Goal: Find specific page/section: Find specific page/section

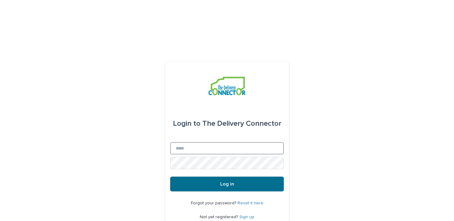
type input "**********"
click at [192, 177] on button "Log in" at bounding box center [227, 184] width 114 height 15
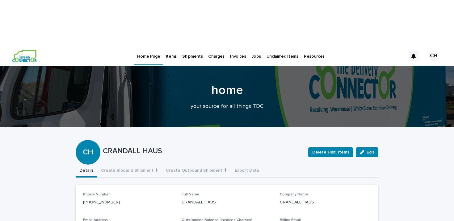
click at [252, 46] on p "Jobs" at bounding box center [256, 52] width 9 height 13
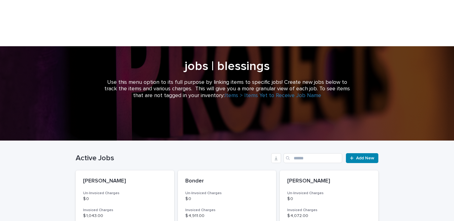
scroll to position [65, 0]
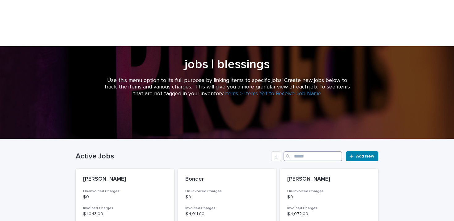
click at [314, 152] on input "Search" at bounding box center [312, 157] width 59 height 10
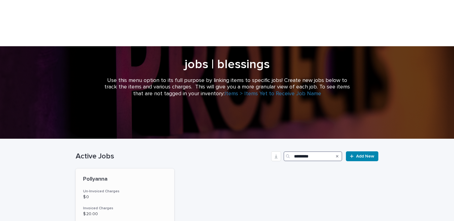
type input "*********"
click at [137, 169] on div "Pollyanna Un-Invoiced Charges $ 0 Invoiced Charges $ 20.00 Total Billable Charg…" at bounding box center [125, 222] width 98 height 106
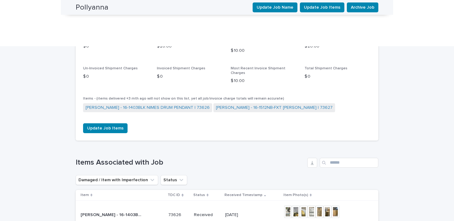
scroll to position [380, 0]
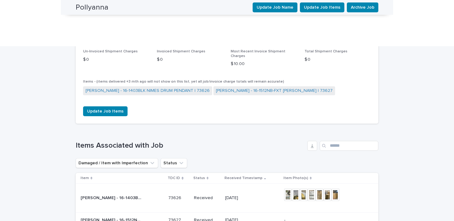
click at [391, 86] on div "Loading... Saving… Loading... Saving… [PERSON_NAME] Update Job Name Update Job …" at bounding box center [227, 166] width 454 height 930
click at [182, 88] on link "[PERSON_NAME] - 16-1403BLK NIMES DRUM PENDANT | 73626" at bounding box center [147, 91] width 124 height 6
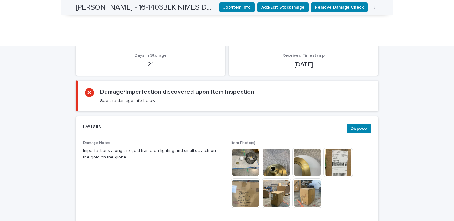
scroll to position [178, 0]
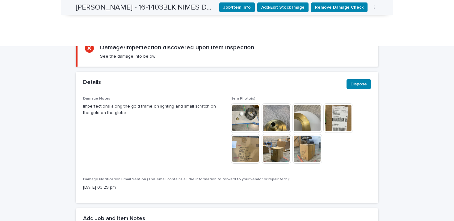
click at [256, 103] on img at bounding box center [246, 118] width 30 height 30
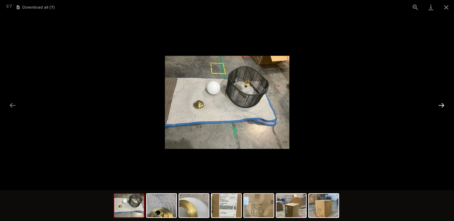
click at [442, 107] on button "Next slide" at bounding box center [441, 105] width 13 height 12
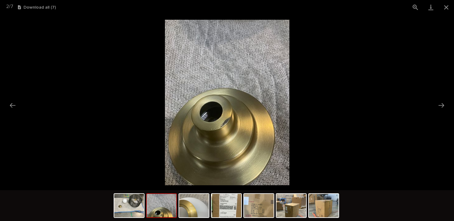
click at [407, 91] on picture at bounding box center [227, 103] width 454 height 176
